Goal: Task Accomplishment & Management: Manage account settings

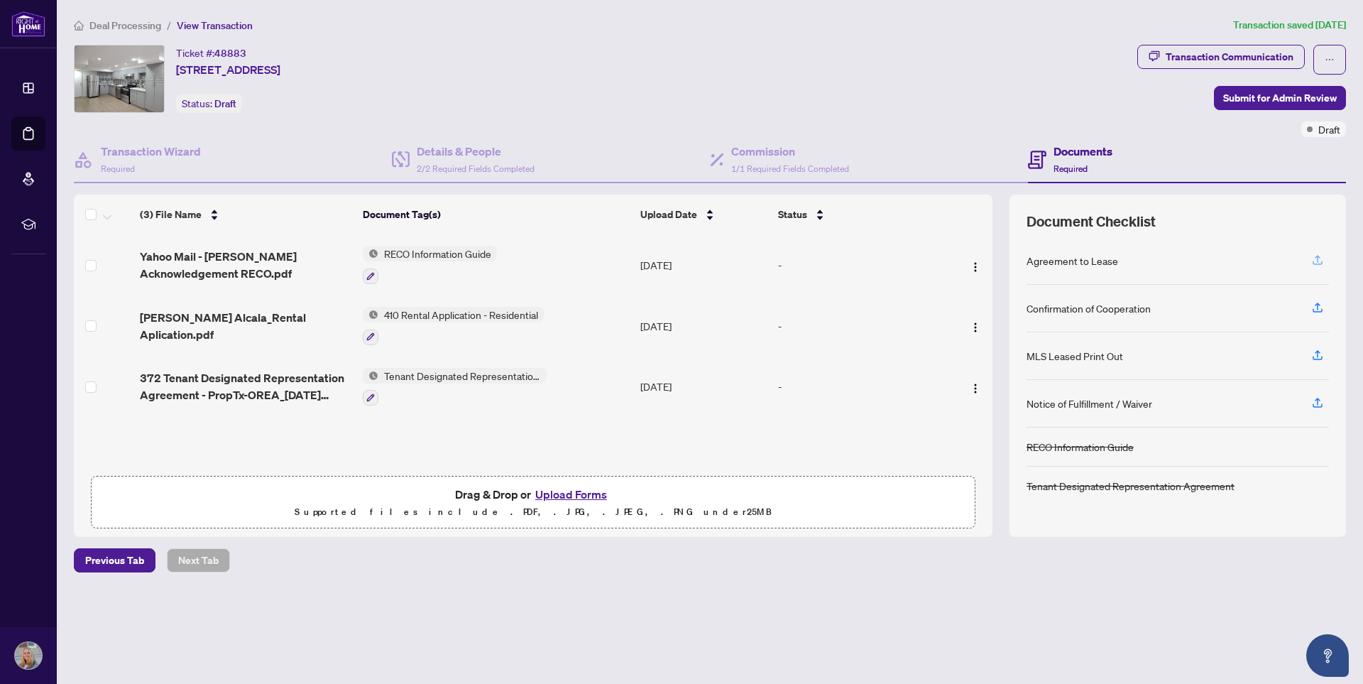
click at [1317, 261] on icon "button" at bounding box center [1318, 260] width 13 height 13
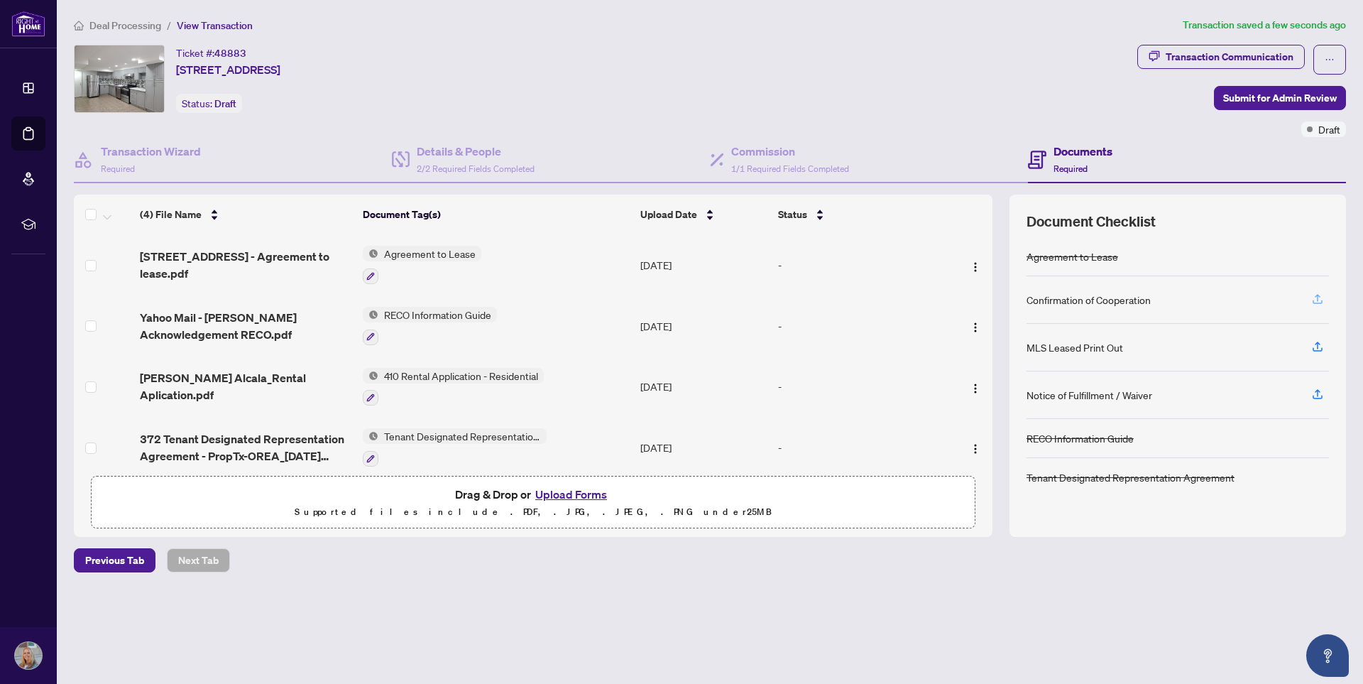
click at [1319, 296] on icon "button" at bounding box center [1318, 299] width 13 height 13
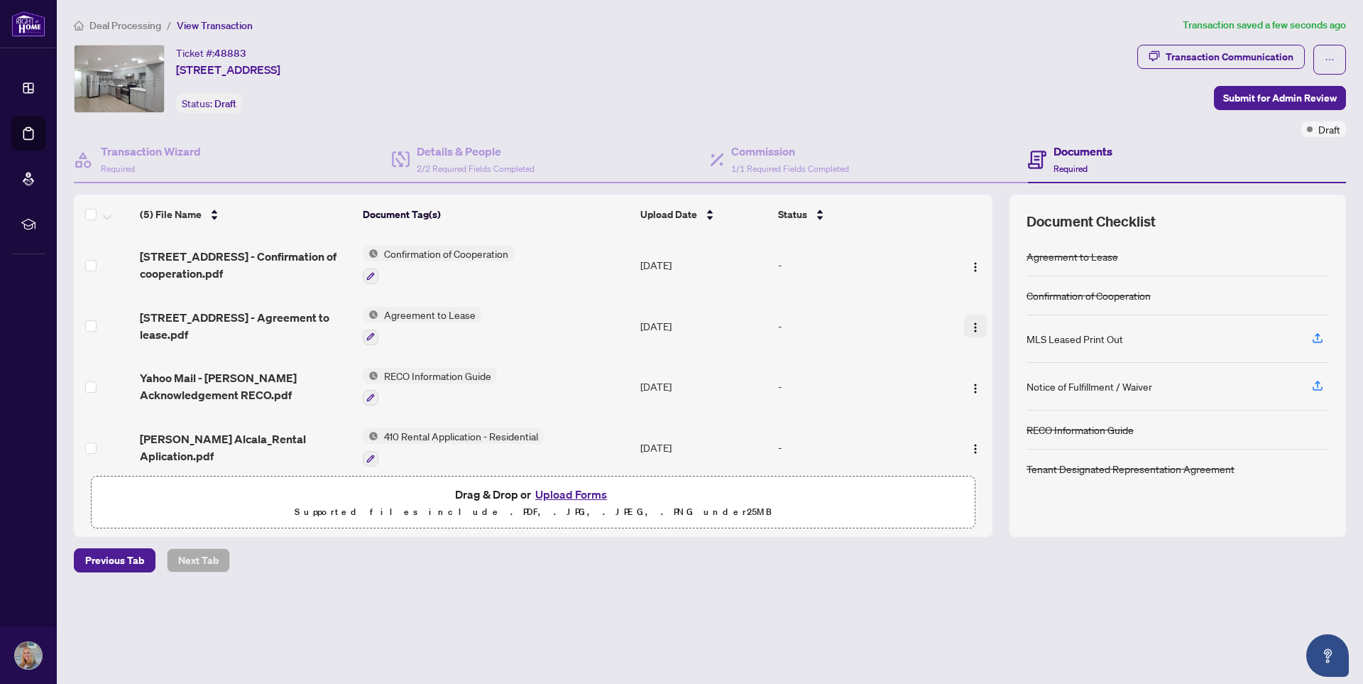
click at [974, 326] on img "button" at bounding box center [975, 327] width 11 height 11
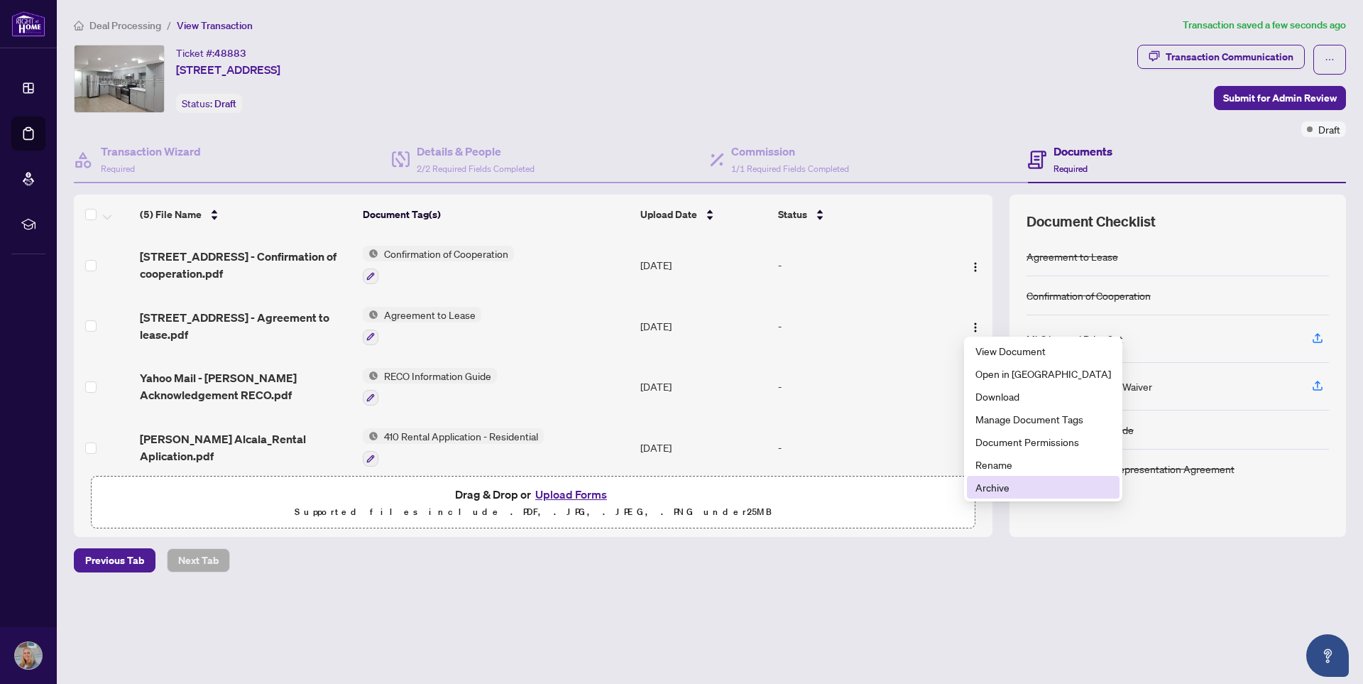
click at [1003, 489] on span "Archive" at bounding box center [1044, 487] width 136 height 16
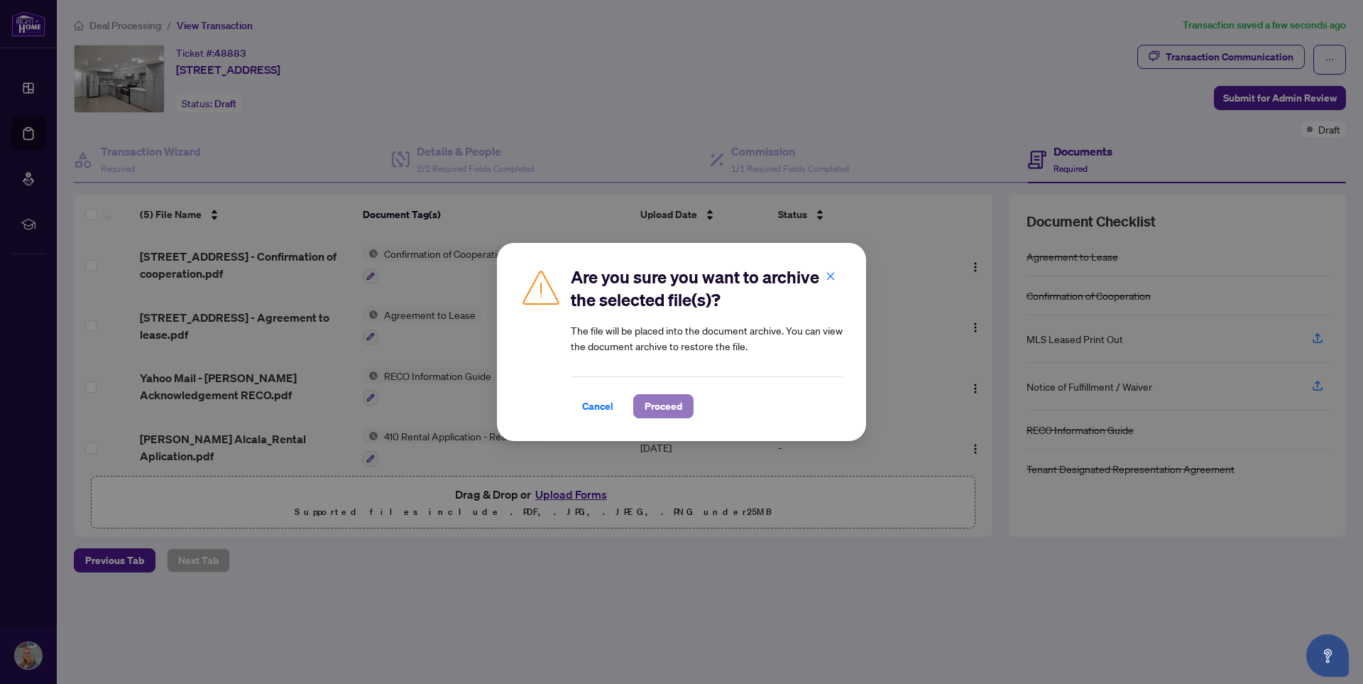
click at [666, 411] on span "Proceed" at bounding box center [664, 406] width 38 height 23
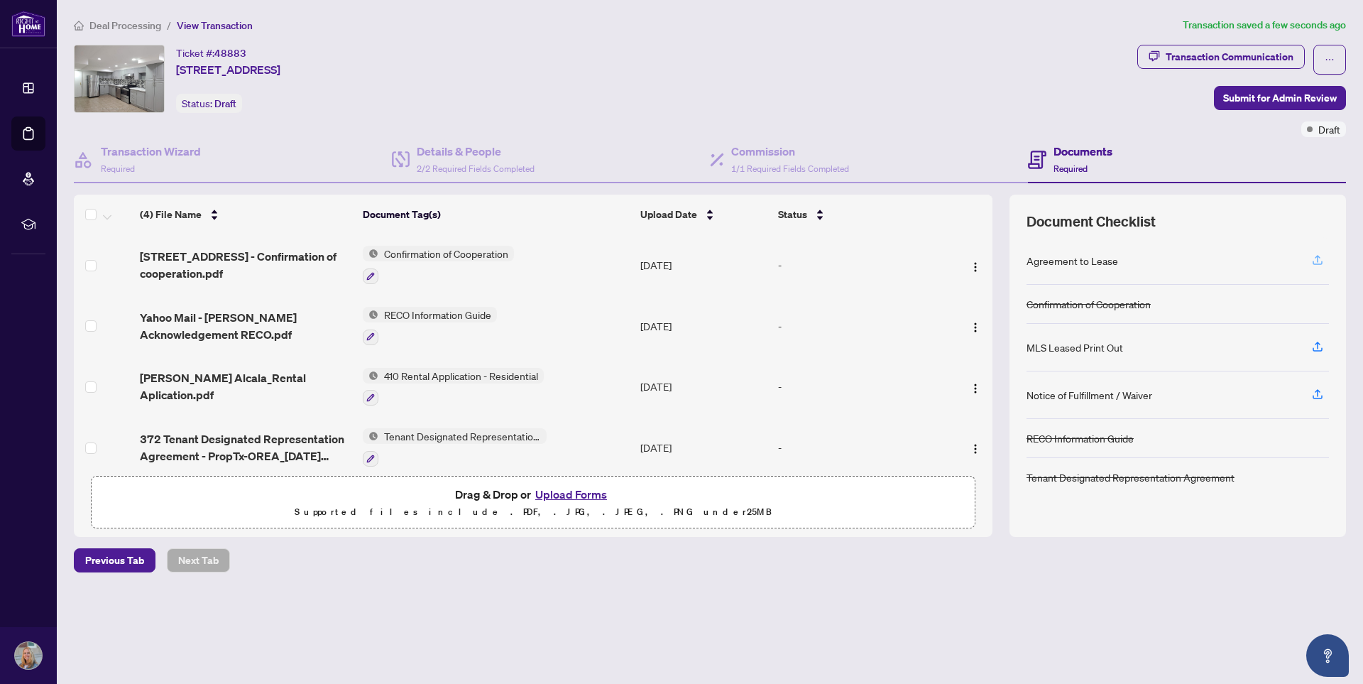
click at [1317, 256] on icon "button" at bounding box center [1318, 258] width 6 height 7
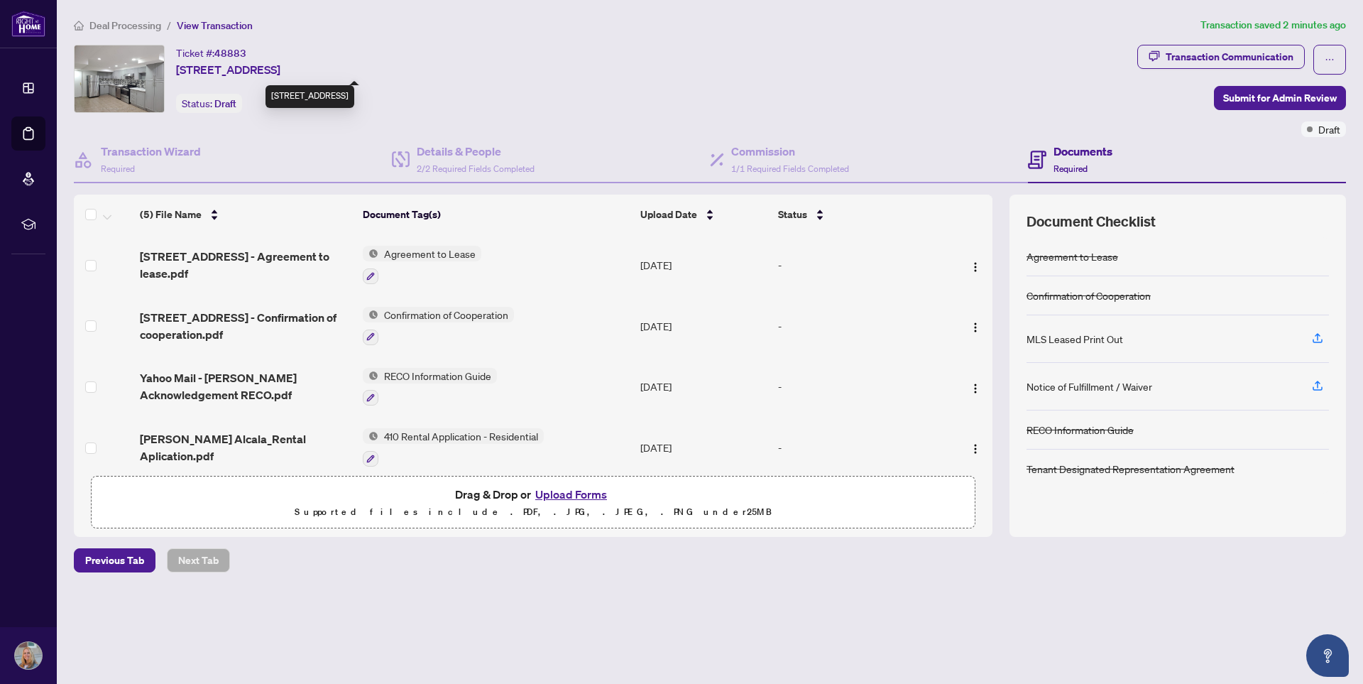
click at [234, 72] on span "[STREET_ADDRESS]" at bounding box center [228, 69] width 104 height 17
click at [280, 59] on div "Ticket #: 48883 [STREET_ADDRESS][PERSON_NAME]" at bounding box center [228, 61] width 104 height 33
click at [280, 70] on span "[STREET_ADDRESS]" at bounding box center [228, 69] width 104 height 17
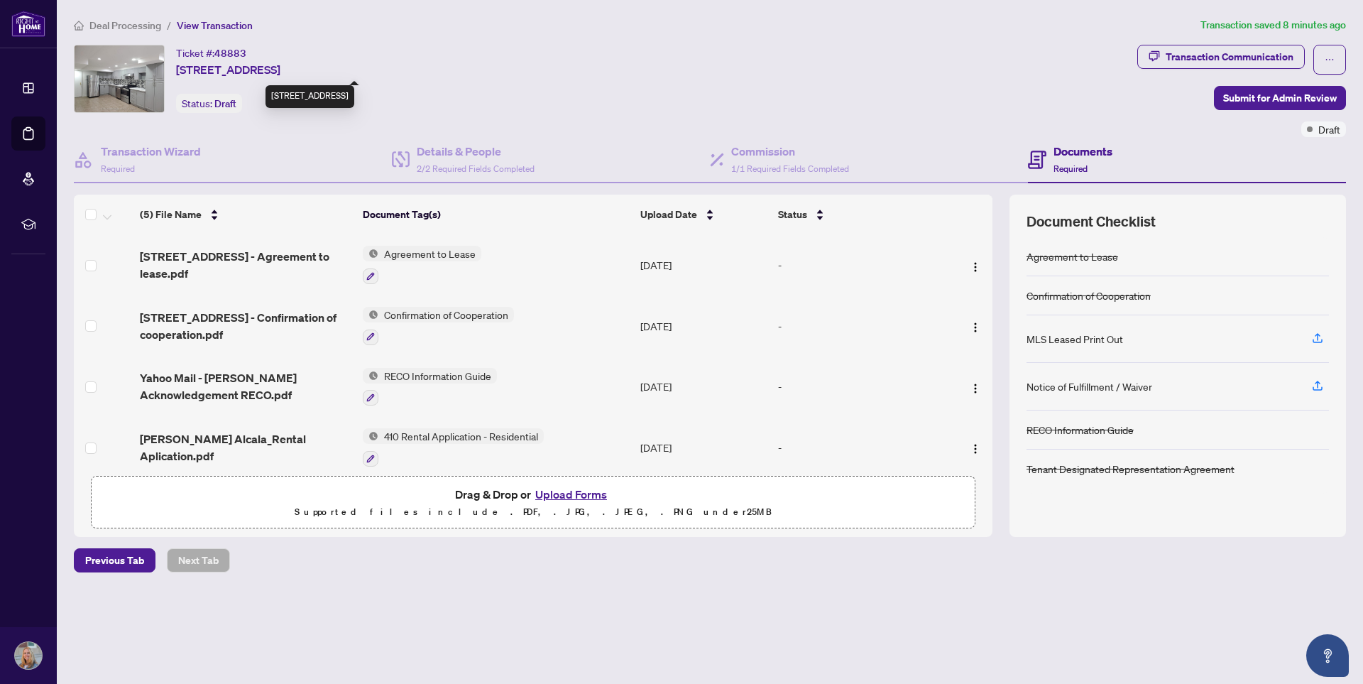
click at [280, 70] on span "[STREET_ADDRESS]" at bounding box center [228, 69] width 104 height 17
